Goal: Check status: Check status

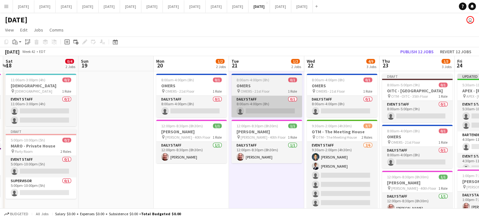
click at [342, 102] on app-calendar-viewport "Thu 16 2/3 2 Jobs Fri 17 2/5 2 Jobs Sat 18 0/4 2 Jobs Sun 19 Mon 20 1/2 2 Jobs …" at bounding box center [239, 164] width 479 height 216
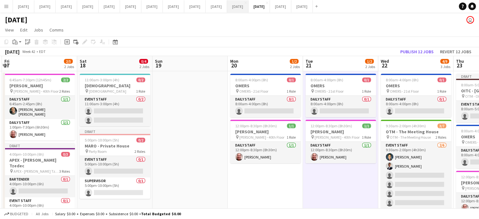
click at [249, 6] on button "[DATE] Close" at bounding box center [237, 6] width 21 height 12
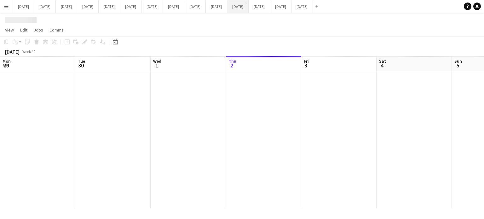
scroll to position [0, 151]
drag, startPoint x: 220, startPoint y: 151, endPoint x: 368, endPoint y: 77, distance: 165.3
click at [367, 78] on app-calendar-viewport "Sat 27 Sun 28 Mon 29 Tue 30 Wed 1 Thu 2 Fri 3 Sat 4 Sun 5 Mon 6 Tue 7 Wed 8" at bounding box center [242, 132] width 484 height 152
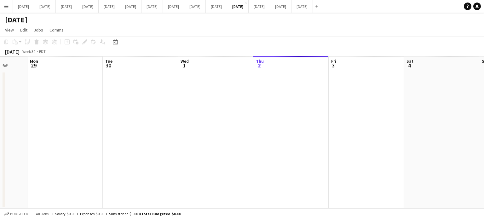
drag, startPoint x: 225, startPoint y: 161, endPoint x: 256, endPoint y: 130, distance: 43.9
click at [319, 109] on app-calendar-viewport "Fri 26 Sat 27 Sun 28 Mon 29 Tue 30 Wed 1 Thu 2 Fri 3 Sat 4 Sun 5 Mon 6 Tue 7" at bounding box center [242, 132] width 484 height 152
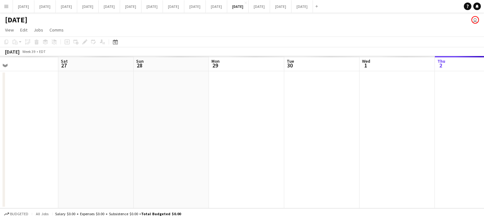
drag, startPoint x: 195, startPoint y: 153, endPoint x: 328, endPoint y: 93, distance: 146.1
click at [328, 93] on app-calendar-viewport "Wed 24 Thu 25 Fri 26 Sat 27 Sun 28 Mon 29 Tue 30 Wed 1 Thu 2 Fri 3 Sat 4 Sun 5" at bounding box center [242, 132] width 484 height 152
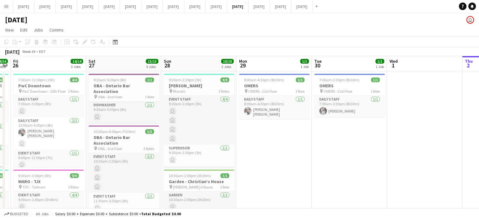
drag, startPoint x: 211, startPoint y: 142, endPoint x: 318, endPoint y: 97, distance: 116.3
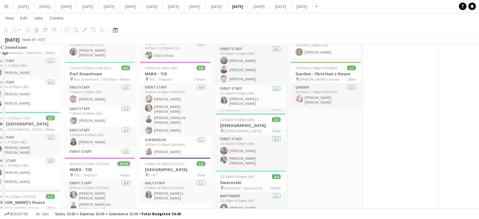
scroll to position [63, 0]
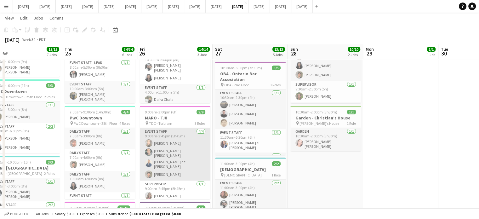
click at [195, 147] on app-card-role "Event Staff [DATE] 9:00am-2:45pm (5h45m) [PERSON_NAME] [PERSON_NAME] [PERSON_NA…" at bounding box center [175, 154] width 71 height 53
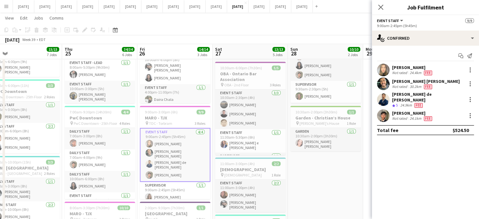
drag, startPoint x: 470, startPoint y: 123, endPoint x: 449, endPoint y: 141, distance: 27.9
click at [449, 141] on mat-expansion-panel "check Confirmed Start chat Send notification [PERSON_NAME] Not rated 24.4km Fee…" at bounding box center [425, 132] width 107 height 173
click at [380, 6] on icon "Close pop-in" at bounding box center [381, 7] width 6 height 6
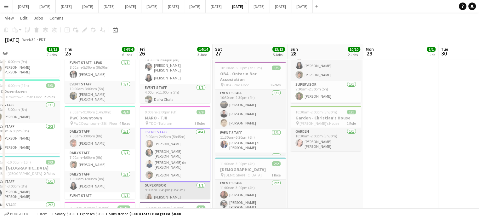
click at [177, 188] on app-card-role "Supervisor [DATE] 9:00am-2:45pm (5h45m) [PERSON_NAME]" at bounding box center [175, 192] width 71 height 21
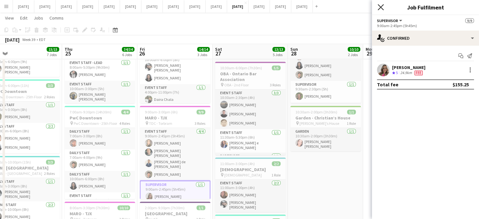
click at [379, 8] on icon "Close pop-in" at bounding box center [381, 7] width 6 height 6
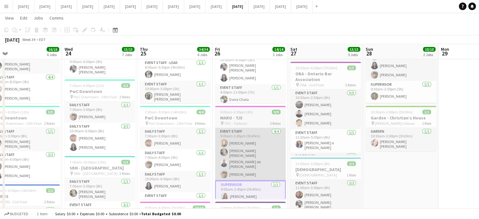
drag, startPoint x: 228, startPoint y: 158, endPoint x: 302, endPoint y: 149, distance: 74.8
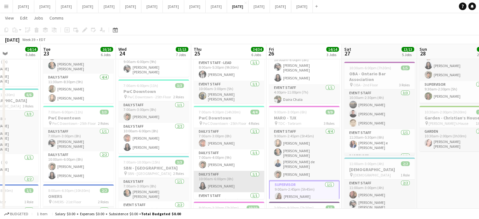
scroll to position [14, 0]
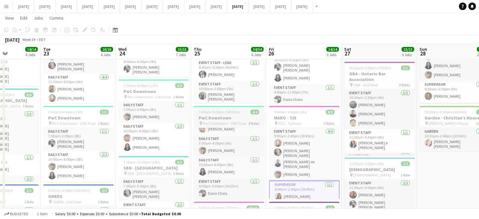
click at [236, 117] on h3 "PwC Downtown" at bounding box center [229, 118] width 71 height 6
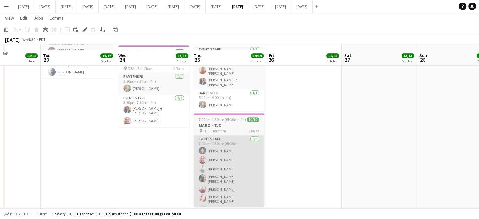
scroll to position [406, 0]
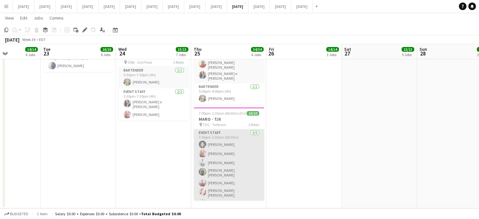
click at [241, 151] on app-card-role "Event Staff [DATE] 7:00pm-1:30am (6h30m) [PERSON_NAME] [PERSON_NAME] [PERSON_NA…" at bounding box center [229, 180] width 71 height 102
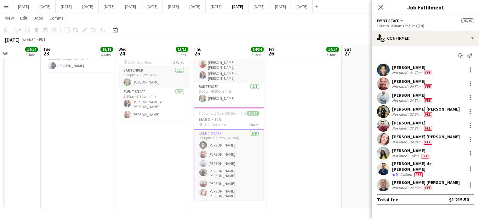
drag, startPoint x: 470, startPoint y: 196, endPoint x: 443, endPoint y: 209, distance: 29.9
click at [443, 209] on mat-expansion-panel "check Confirmed Start chat Send notification [PERSON_NAME] Not rated 41.7km Fee…" at bounding box center [425, 132] width 107 height 173
click at [442, 209] on mat-expansion-panel "check Confirmed Start chat Send notification [PERSON_NAME] Not rated 41.7km Fee…" at bounding box center [425, 132] width 107 height 173
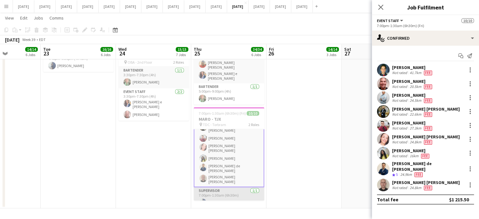
click at [244, 187] on app-card-role "Supervisor [DATE] 7:00pm-1:30am (6h30m) [PERSON_NAME]" at bounding box center [229, 197] width 71 height 21
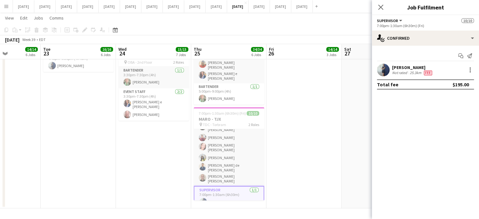
scroll to position [45, 0]
drag, startPoint x: 475, startPoint y: 84, endPoint x: 432, endPoint y: 101, distance: 45.3
click at [432, 101] on mat-expansion-panel "check Confirmed Start chat Send notification [PERSON_NAME] Not rated 25.3km Fee…" at bounding box center [425, 132] width 107 height 173
click at [378, 5] on icon "Close pop-in" at bounding box center [381, 7] width 6 height 6
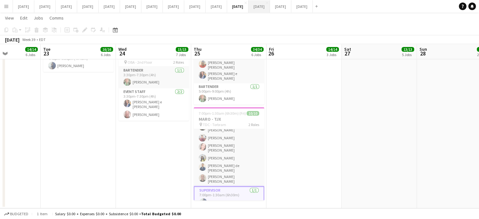
click at [270, 11] on button "[DATE] Close" at bounding box center [259, 6] width 21 height 12
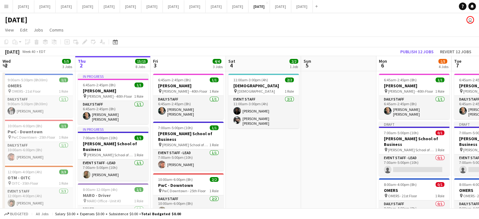
scroll to position [0, 178]
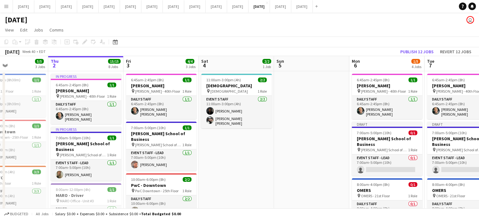
drag, startPoint x: 309, startPoint y: 86, endPoint x: 252, endPoint y: 159, distance: 92.5
